Goal: Subscribe to service/newsletter

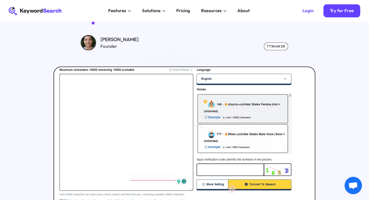
scroll to position [64, 0]
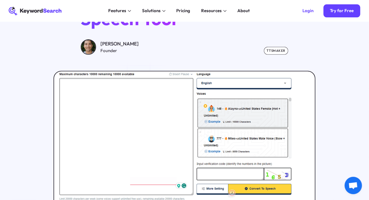
click at [144, 118] on img at bounding box center [184, 143] width 263 height 145
click at [331, 15] on link "Try for Free" at bounding box center [341, 10] width 37 height 13
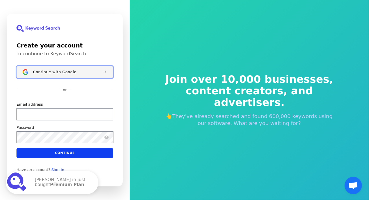
click at [62, 74] on span "Continue with Google" at bounding box center [54, 72] width 43 height 5
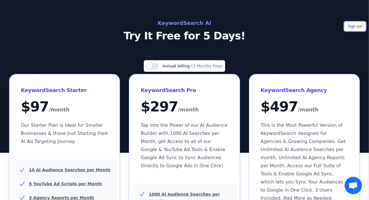
click at [356, 26] on button "Sign out" at bounding box center [354, 26] width 21 height 9
